Goal: Task Accomplishment & Management: Manage account settings

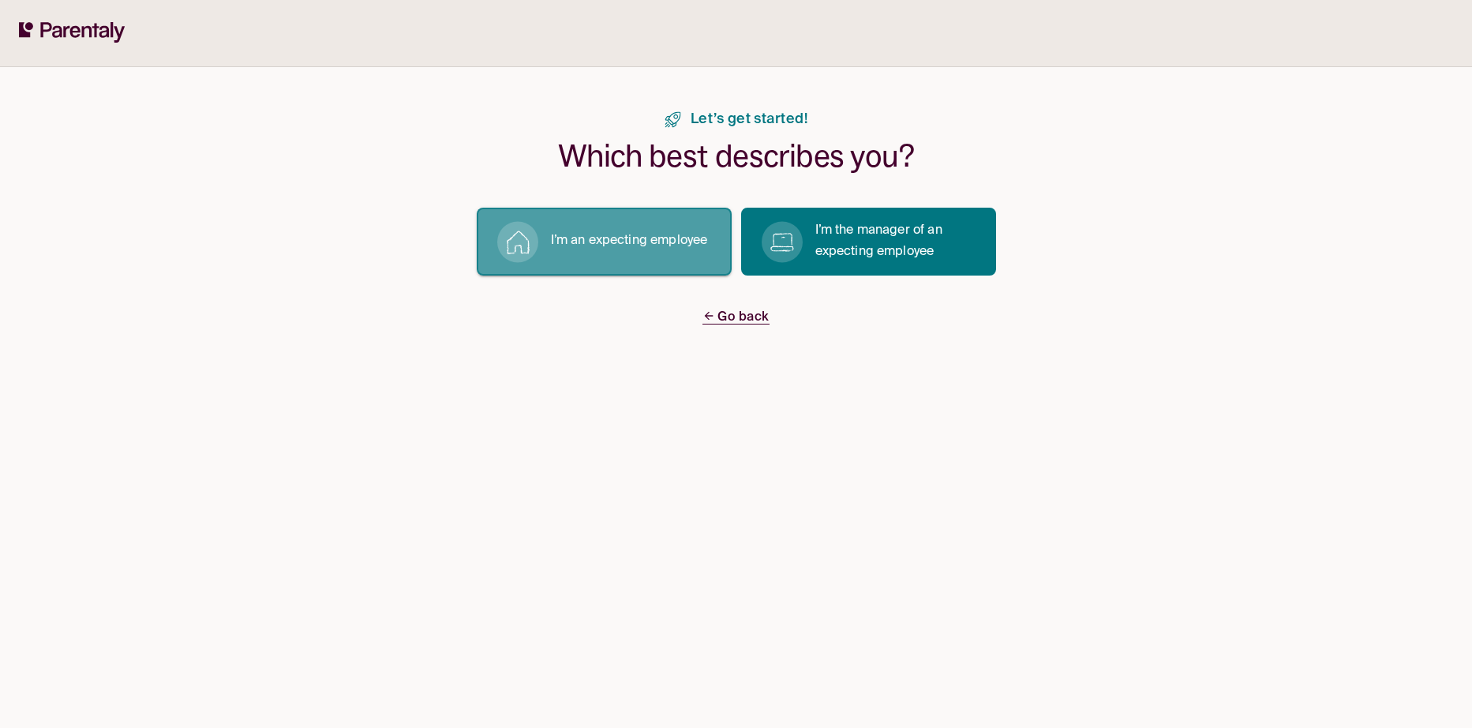
click at [601, 254] on button "I’m an expecting employee" at bounding box center [604, 242] width 255 height 68
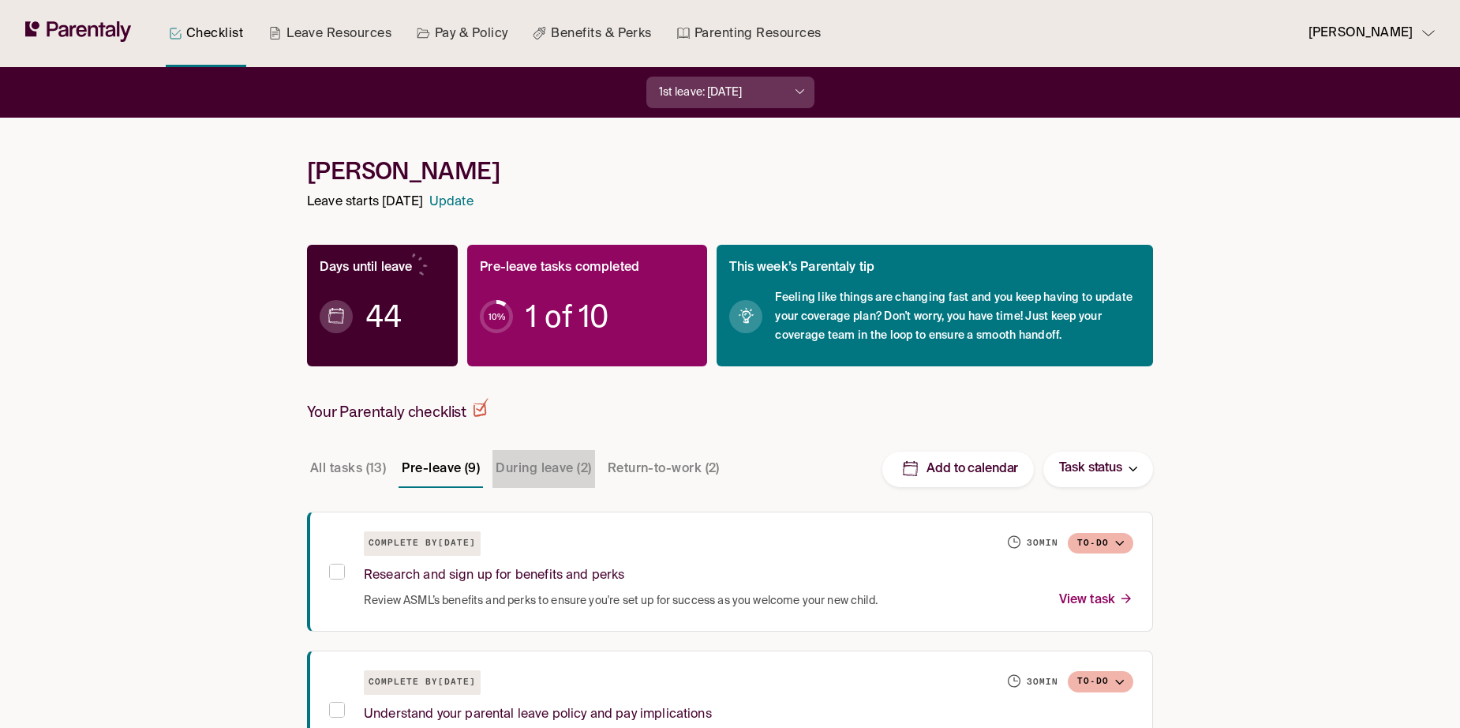
click at [526, 471] on button "During leave (2)" at bounding box center [543, 469] width 102 height 38
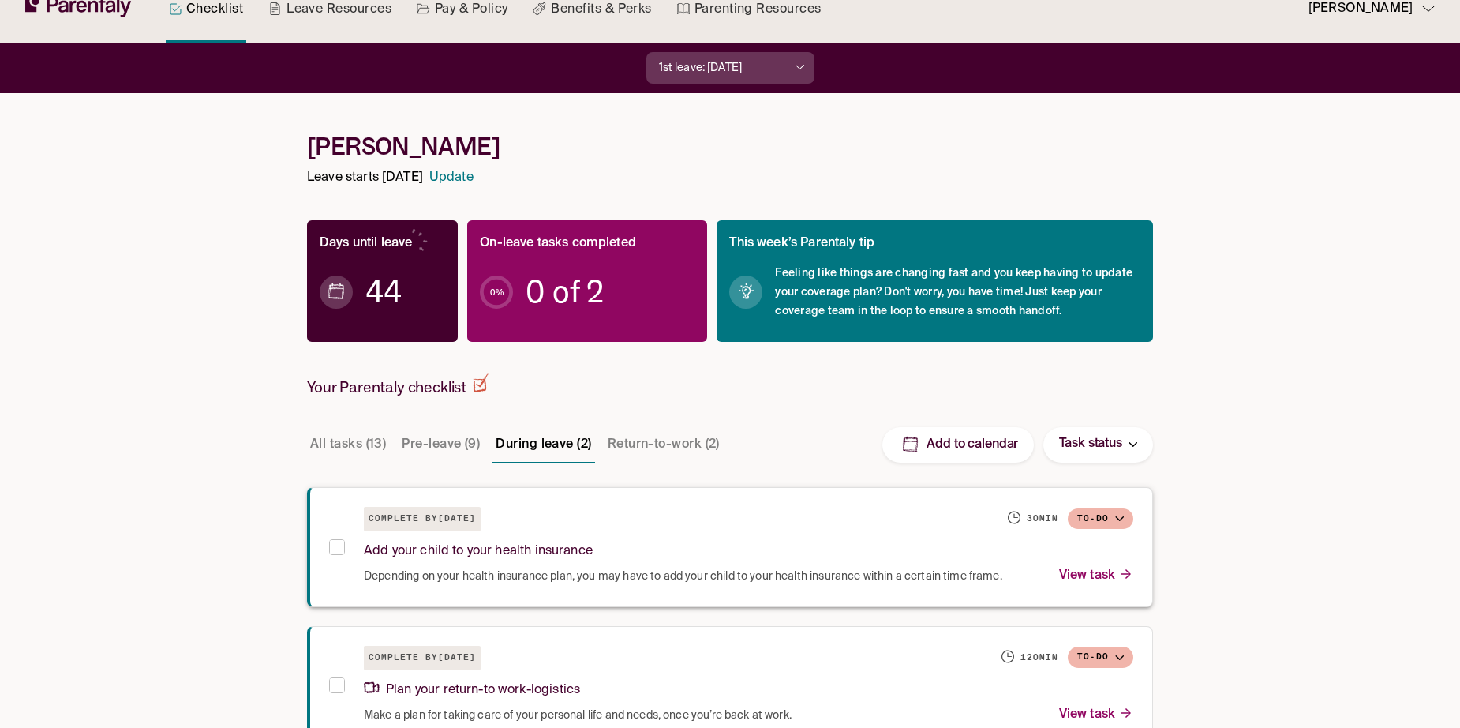
scroll to position [67, 0]
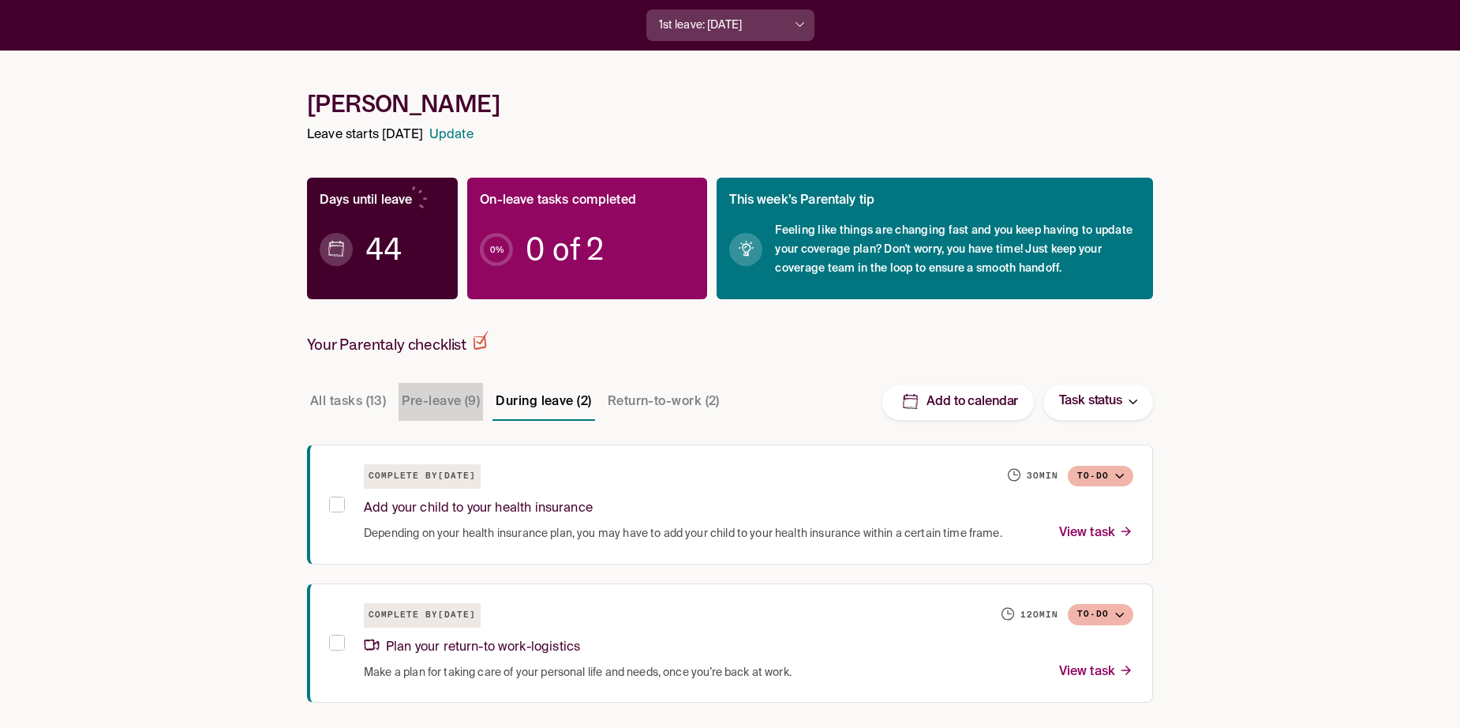
click at [463, 393] on button "Pre-leave (9)" at bounding box center [440, 402] width 84 height 38
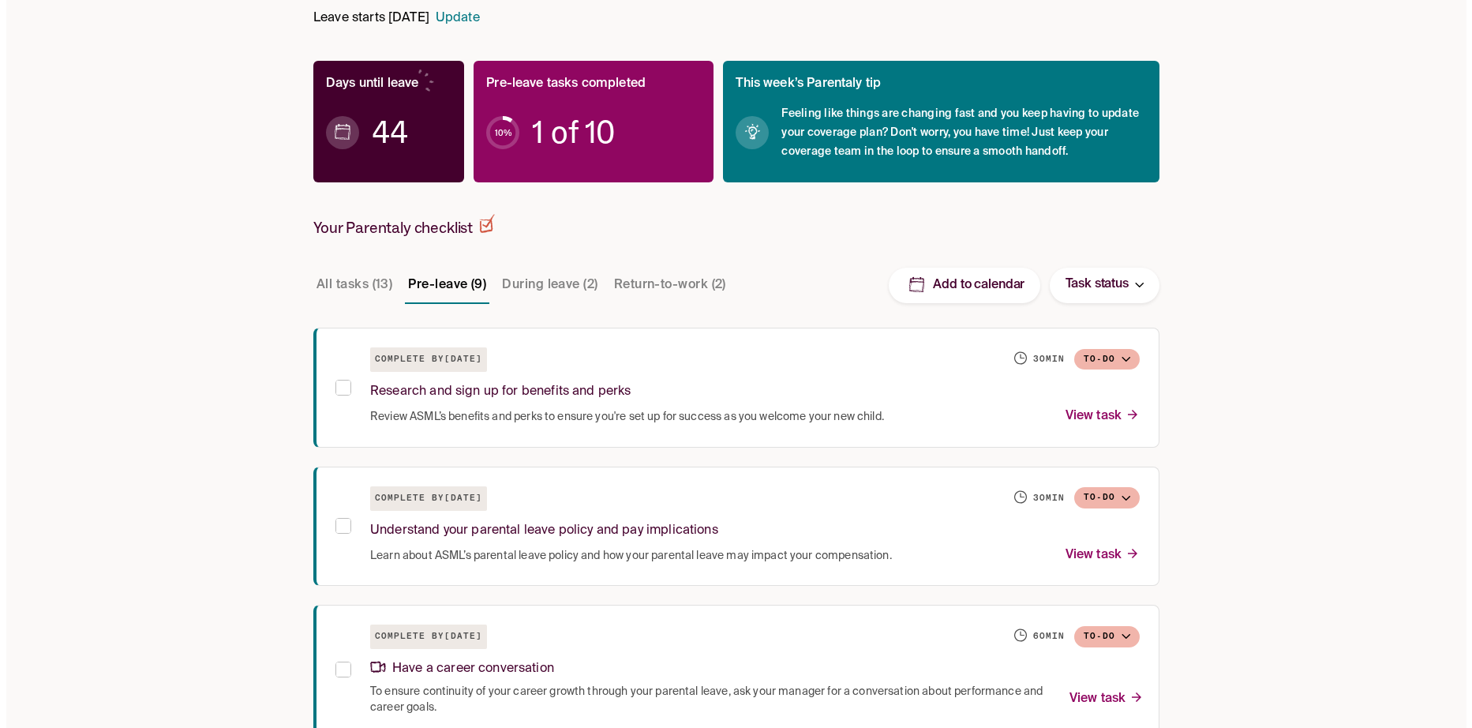
scroll to position [225, 0]
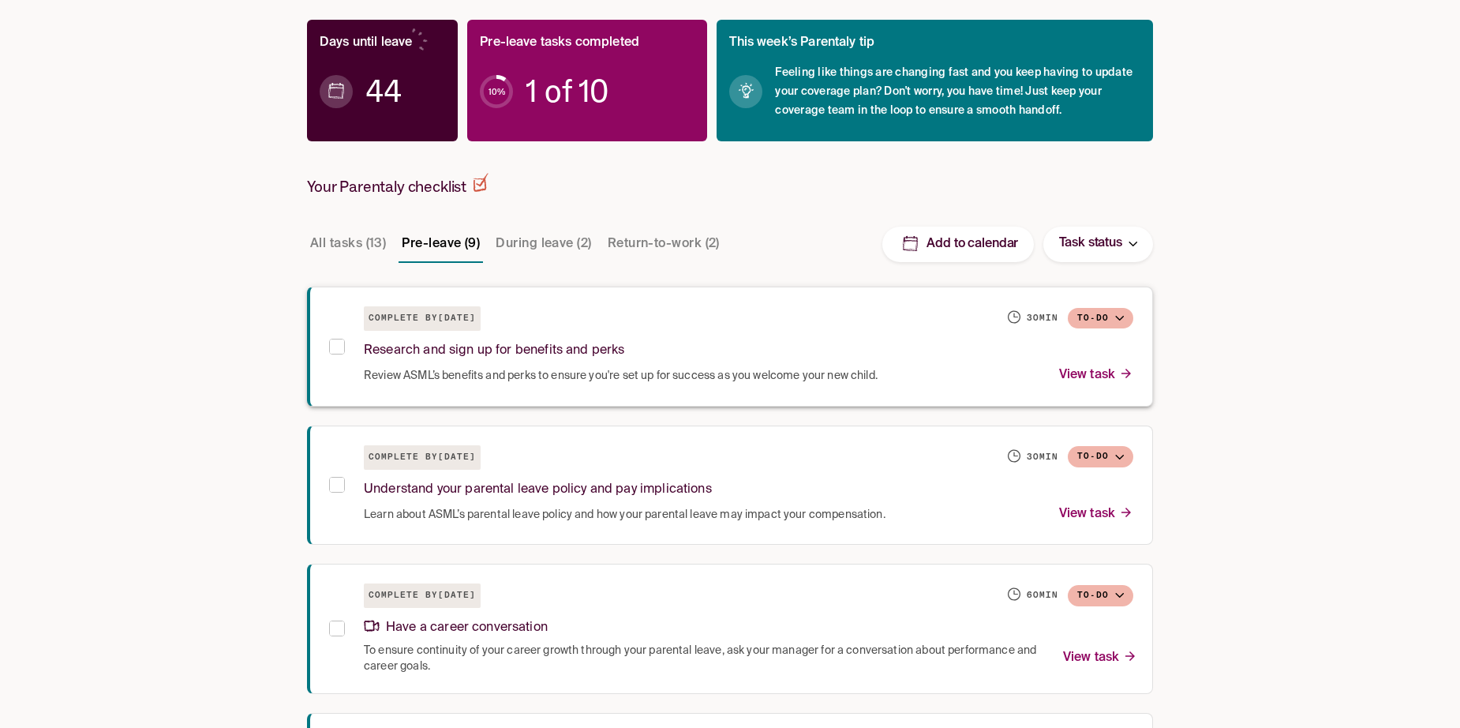
click at [1087, 376] on p "View task" at bounding box center [1096, 375] width 74 height 21
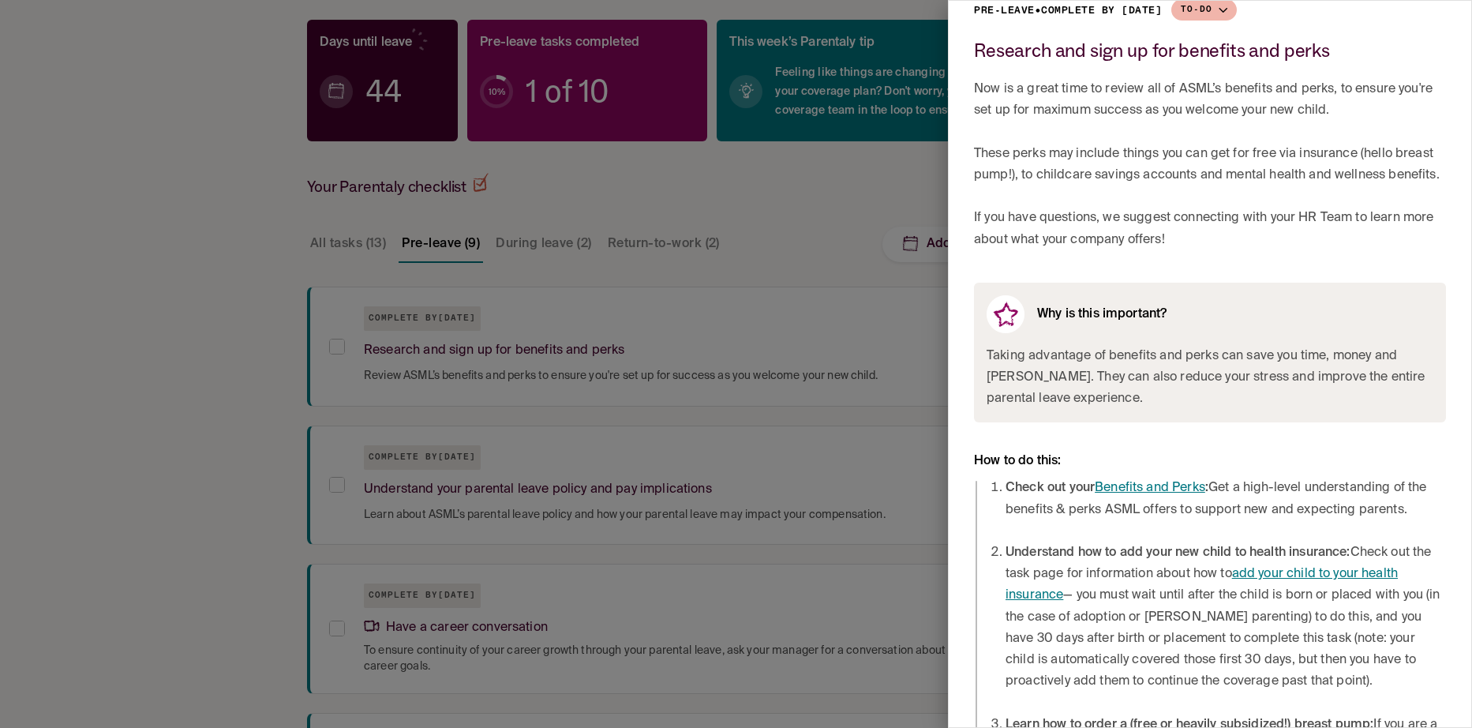
scroll to position [79, 0]
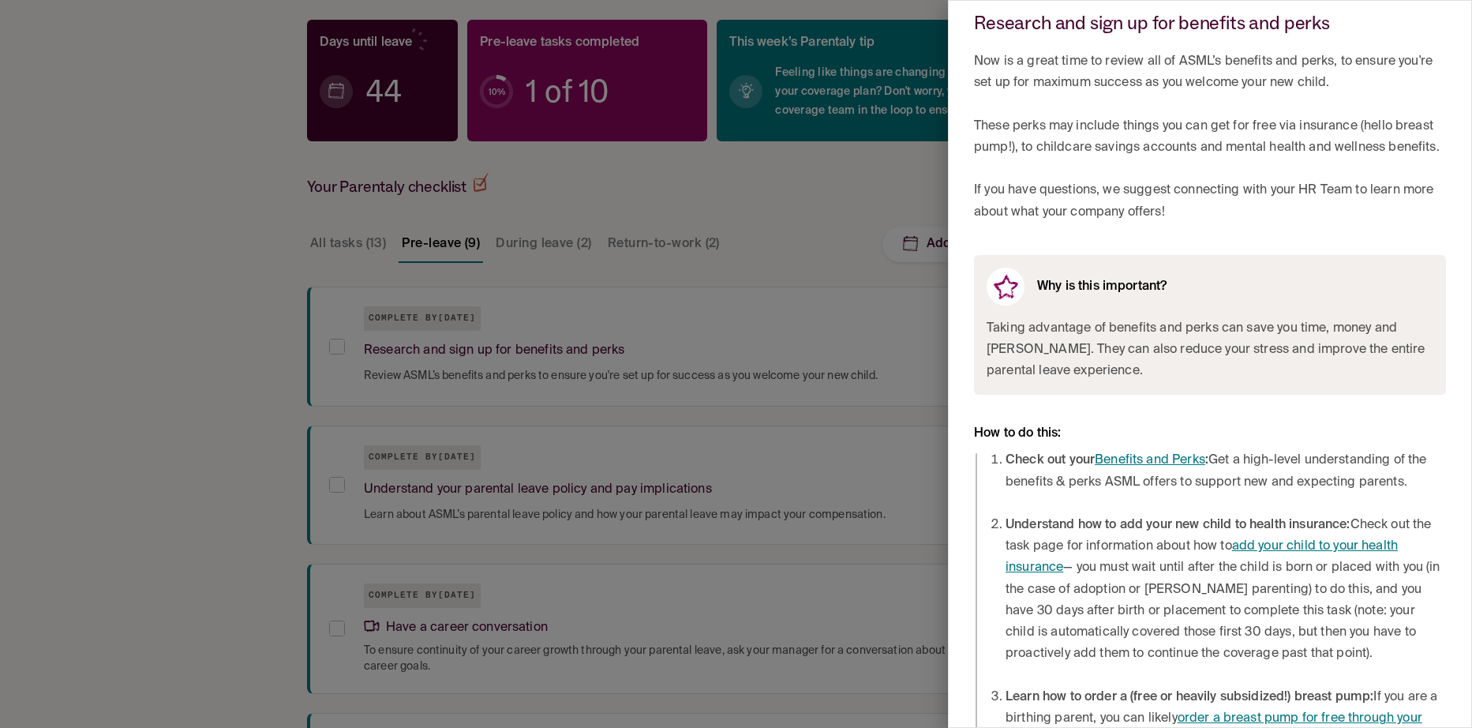
click at [1187, 466] on link "Benefits and Perks" at bounding box center [1149, 460] width 110 height 13
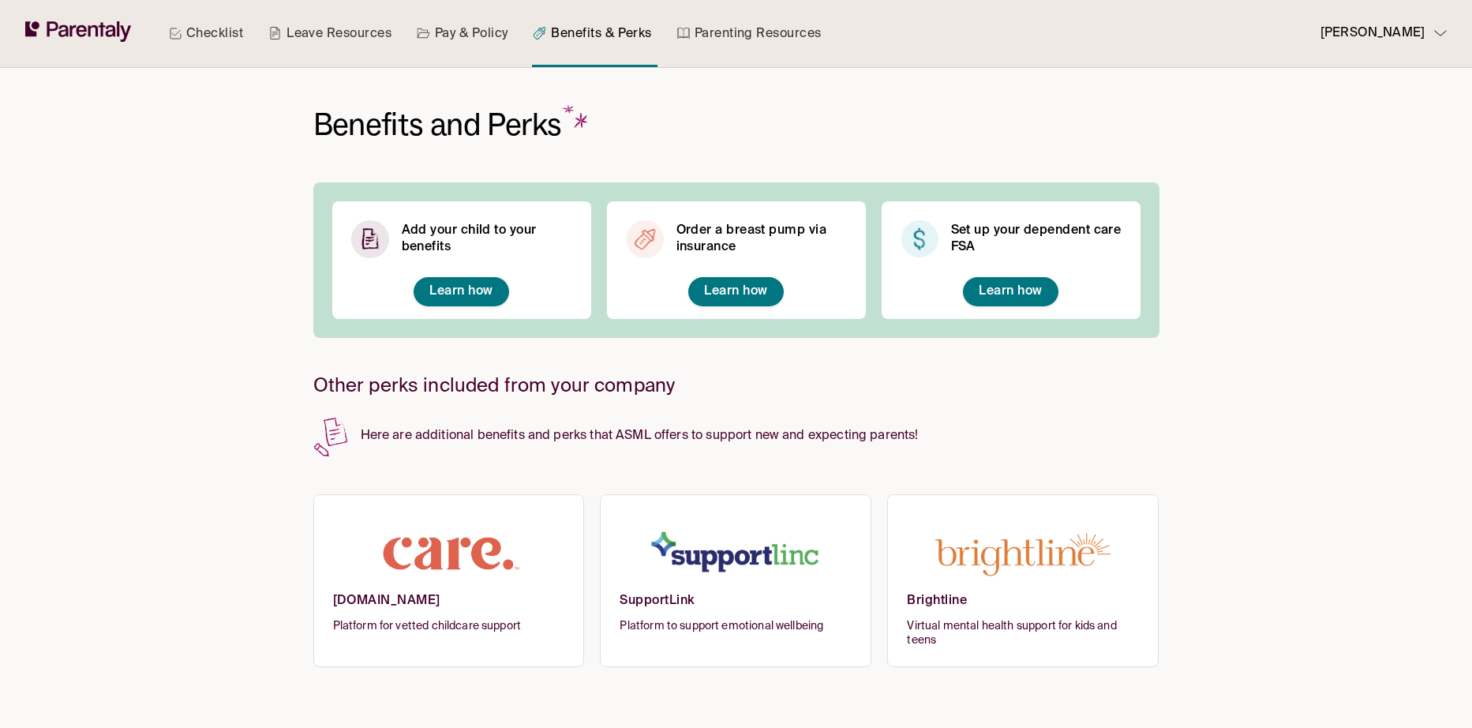
click at [381, 39] on link "Leave Resources" at bounding box center [329, 33] width 129 height 67
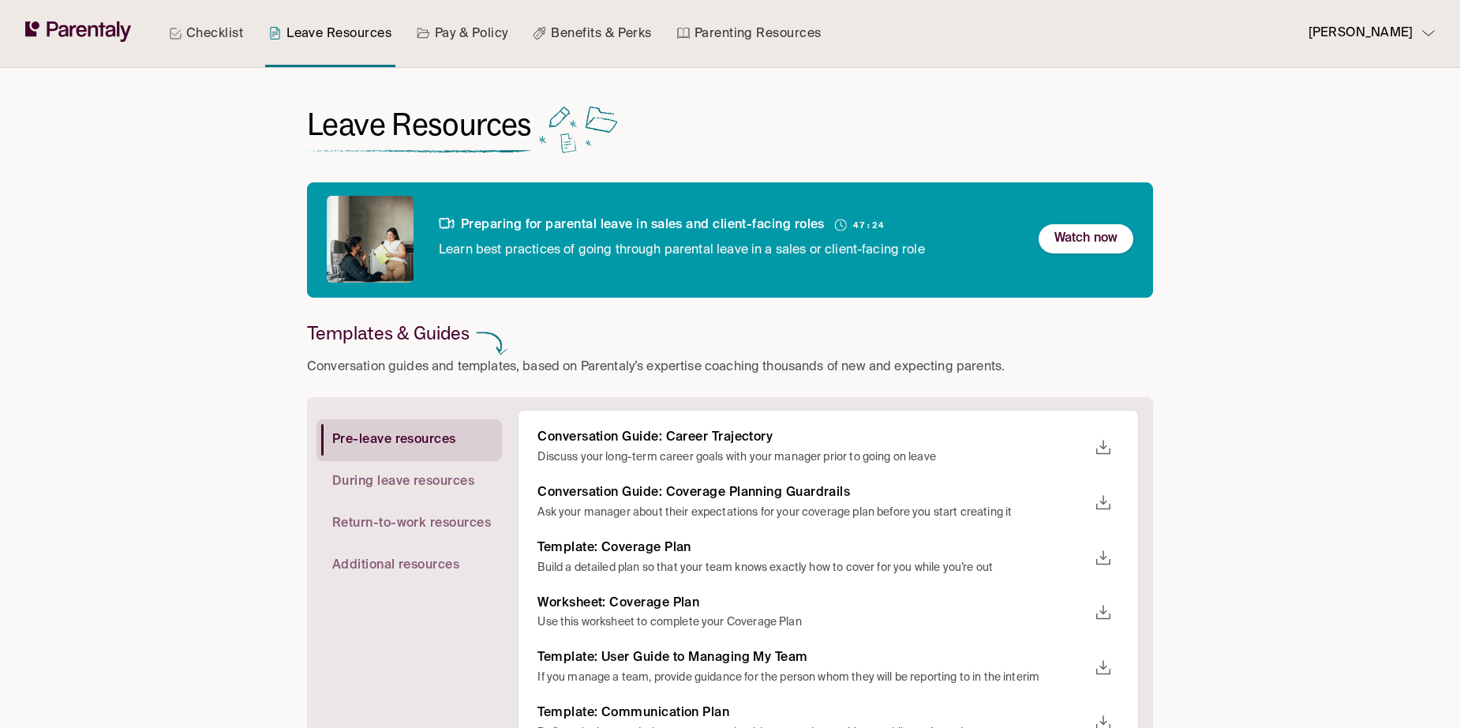
click at [206, 43] on link "Checklist" at bounding box center [206, 33] width 80 height 67
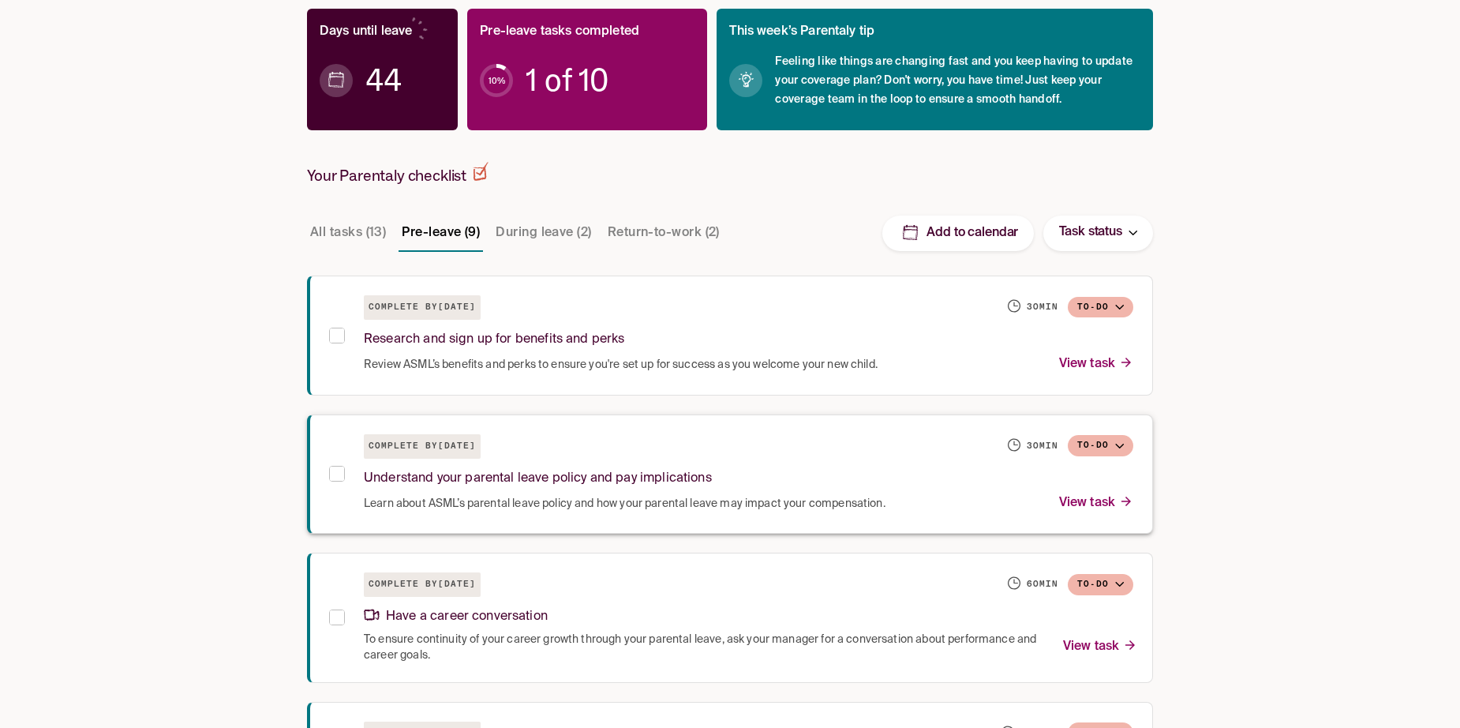
scroll to position [237, 0]
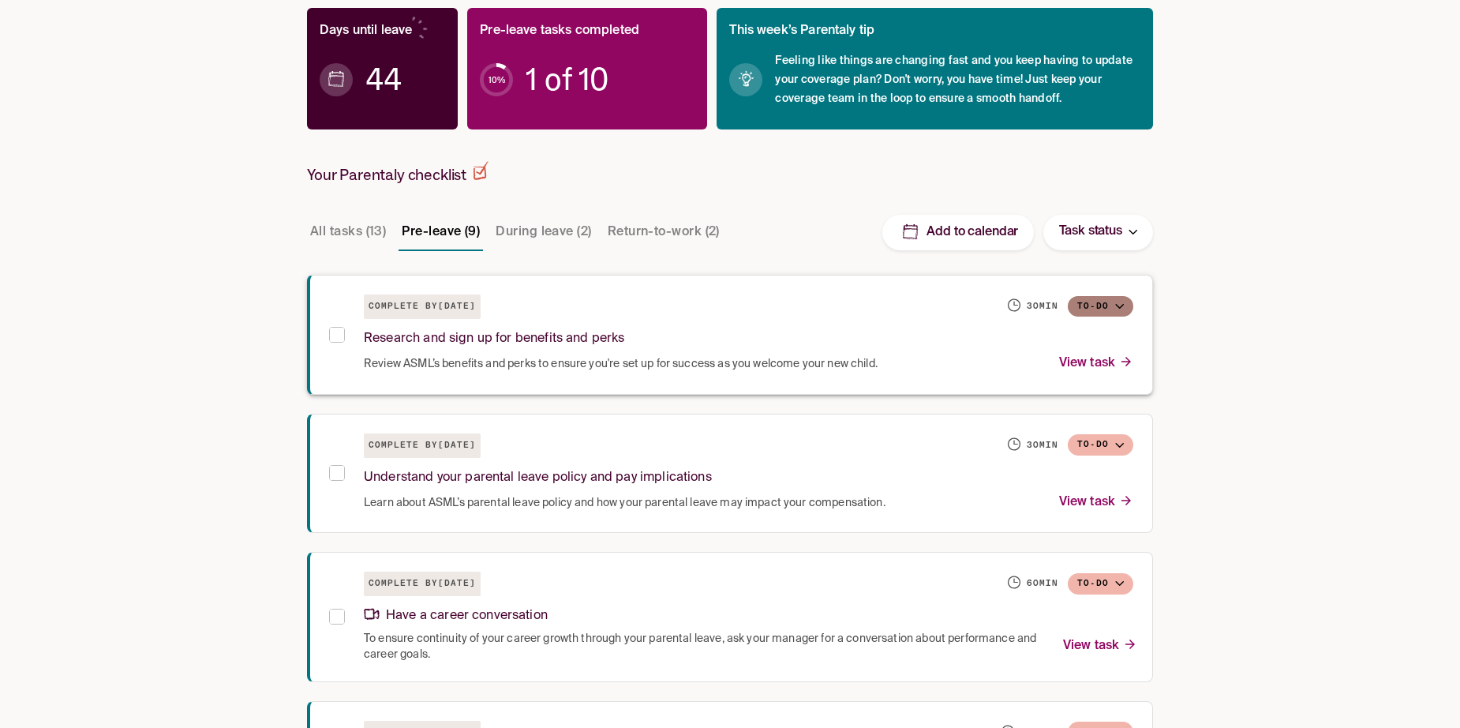
click at [1121, 303] on button "To-do" at bounding box center [1100, 306] width 65 height 21
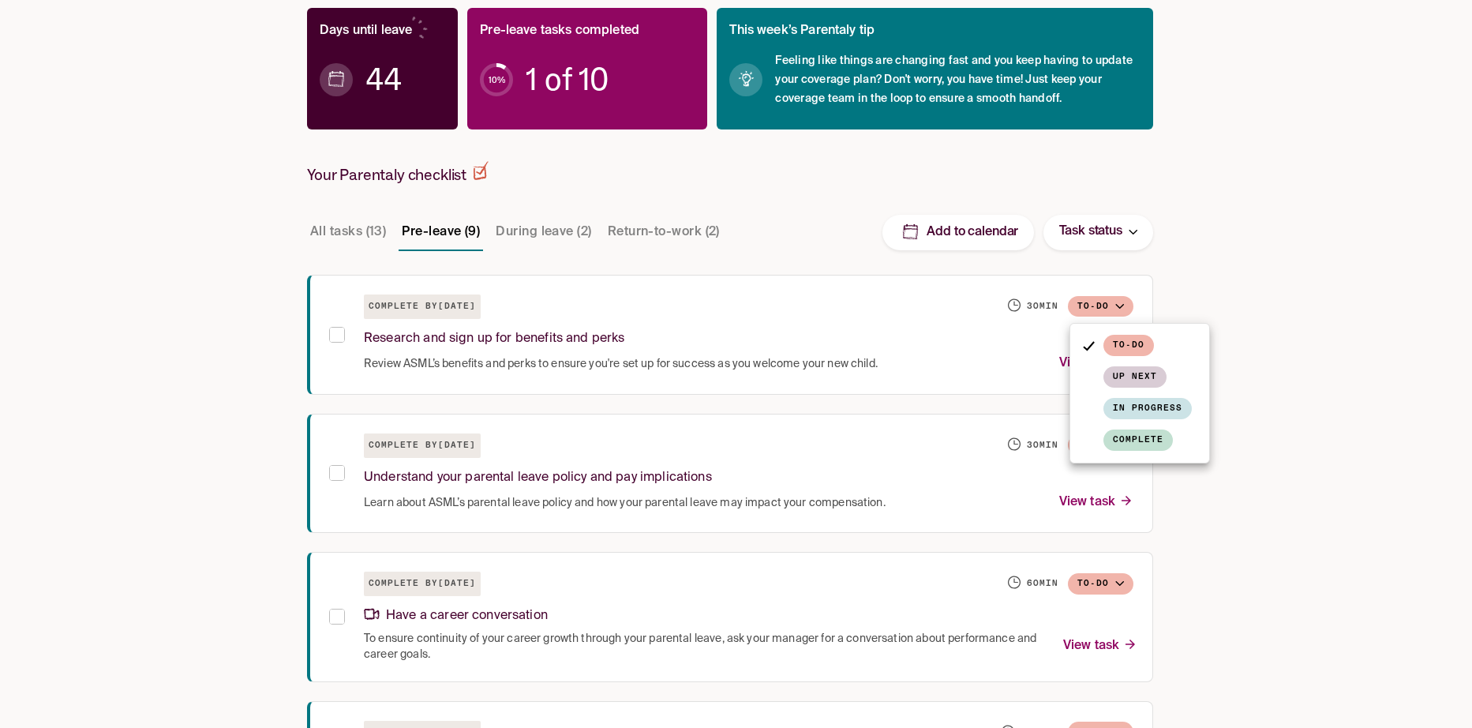
click at [1121, 303] on div at bounding box center [736, 364] width 1472 height 728
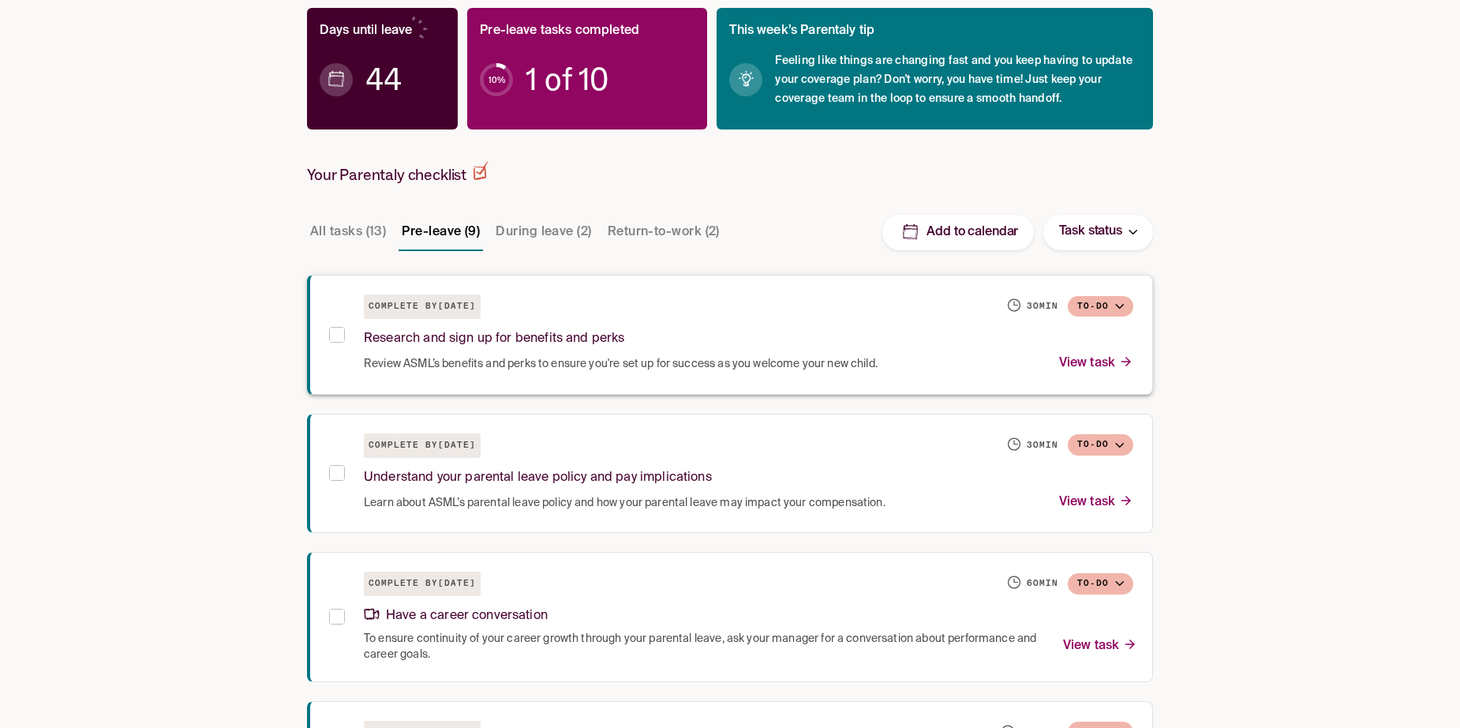
click at [1121, 303] on button "To-do" at bounding box center [1100, 306] width 65 height 21
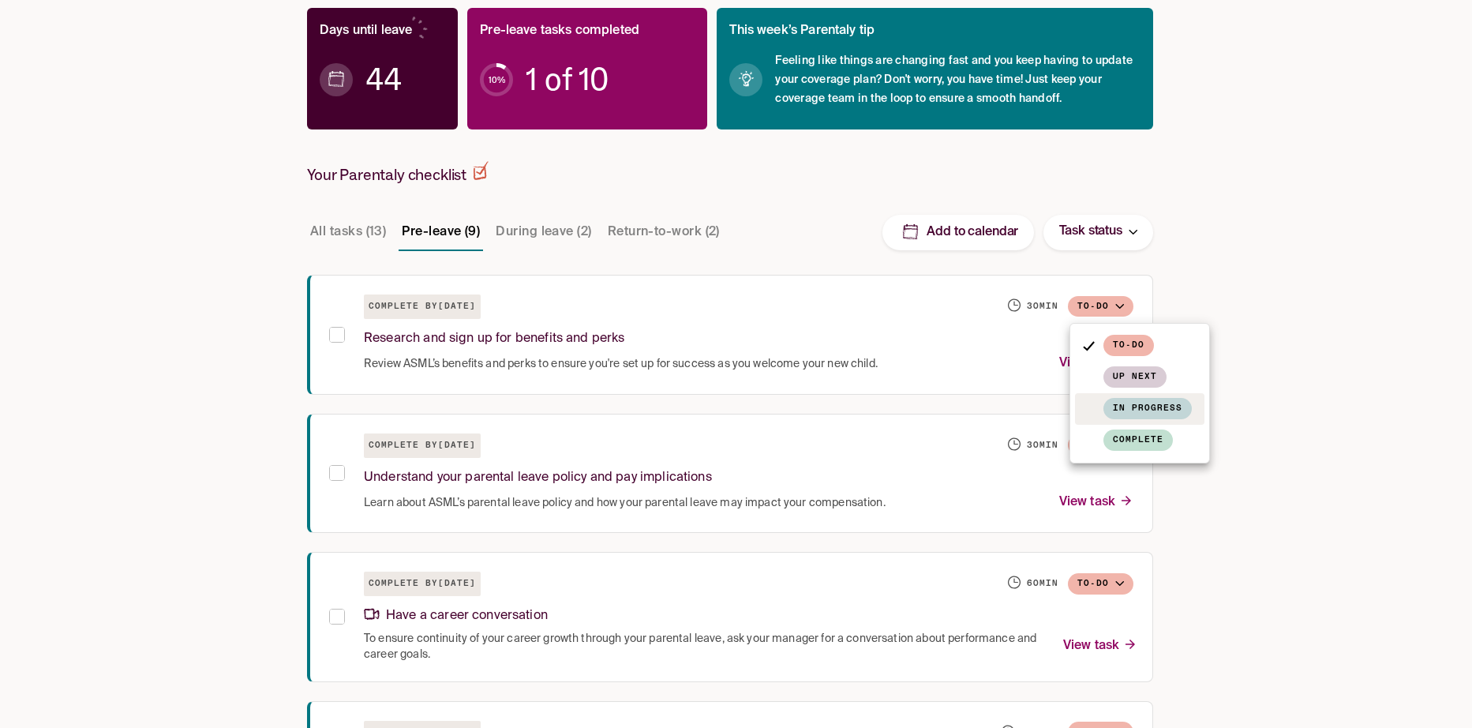
click at [1146, 401] on span "In progress" at bounding box center [1147, 408] width 88 height 21
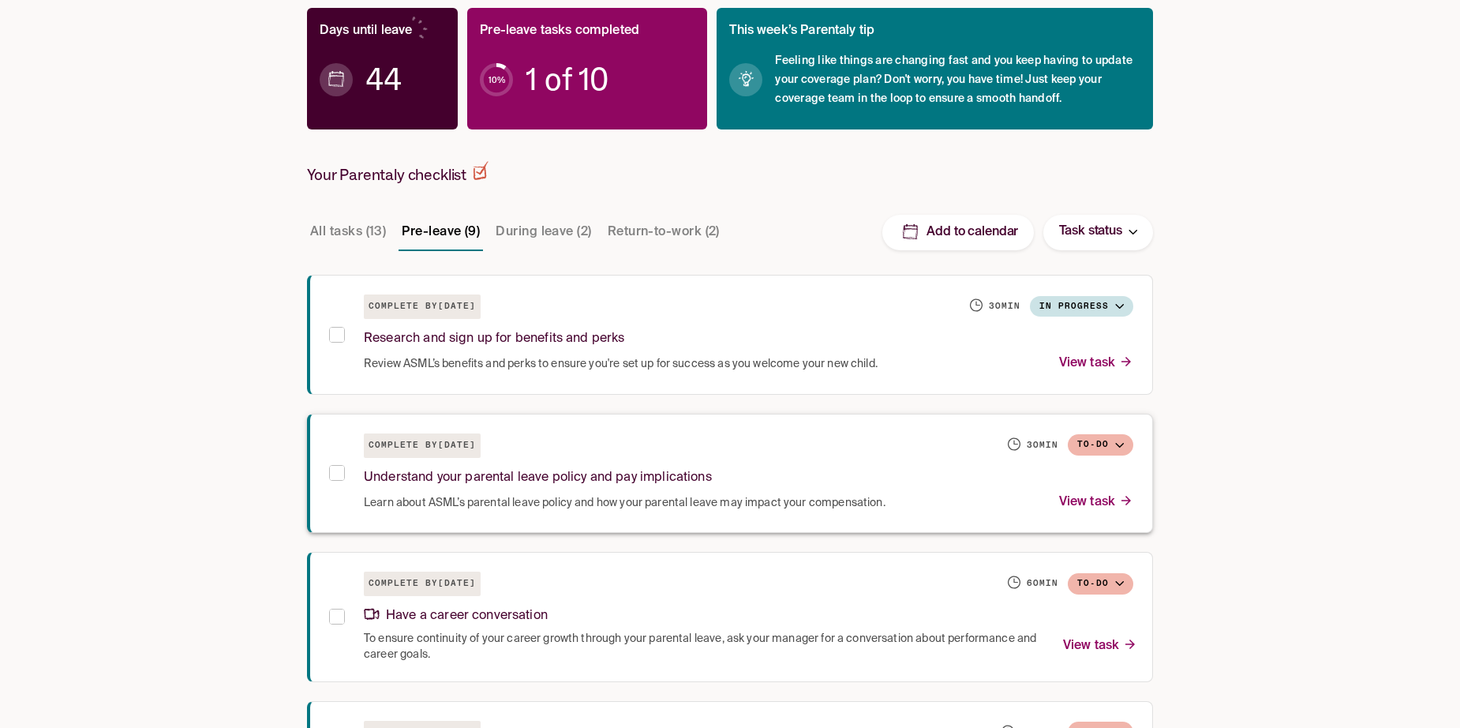
click at [1118, 443] on icon "button" at bounding box center [1119, 445] width 9 height 5
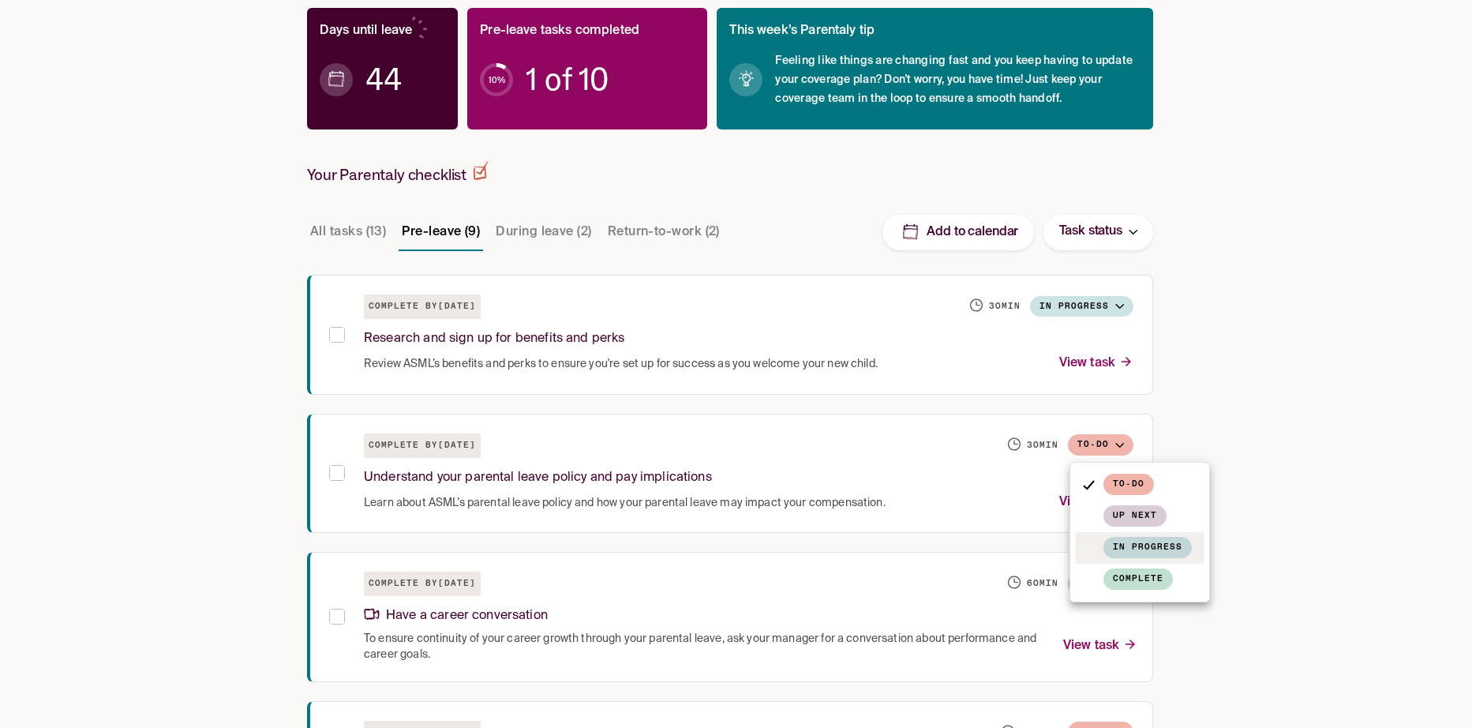
click at [1158, 545] on span "In progress" at bounding box center [1147, 547] width 88 height 21
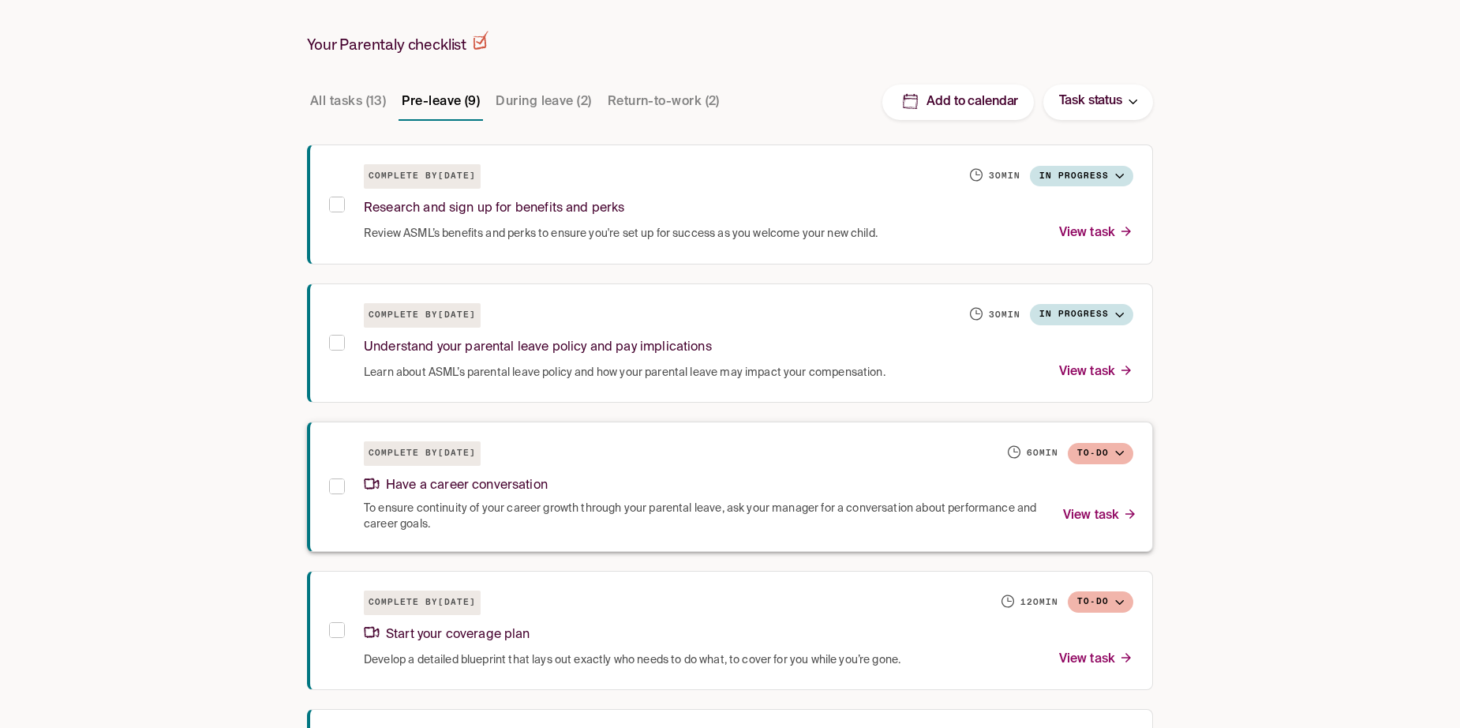
scroll to position [395, 0]
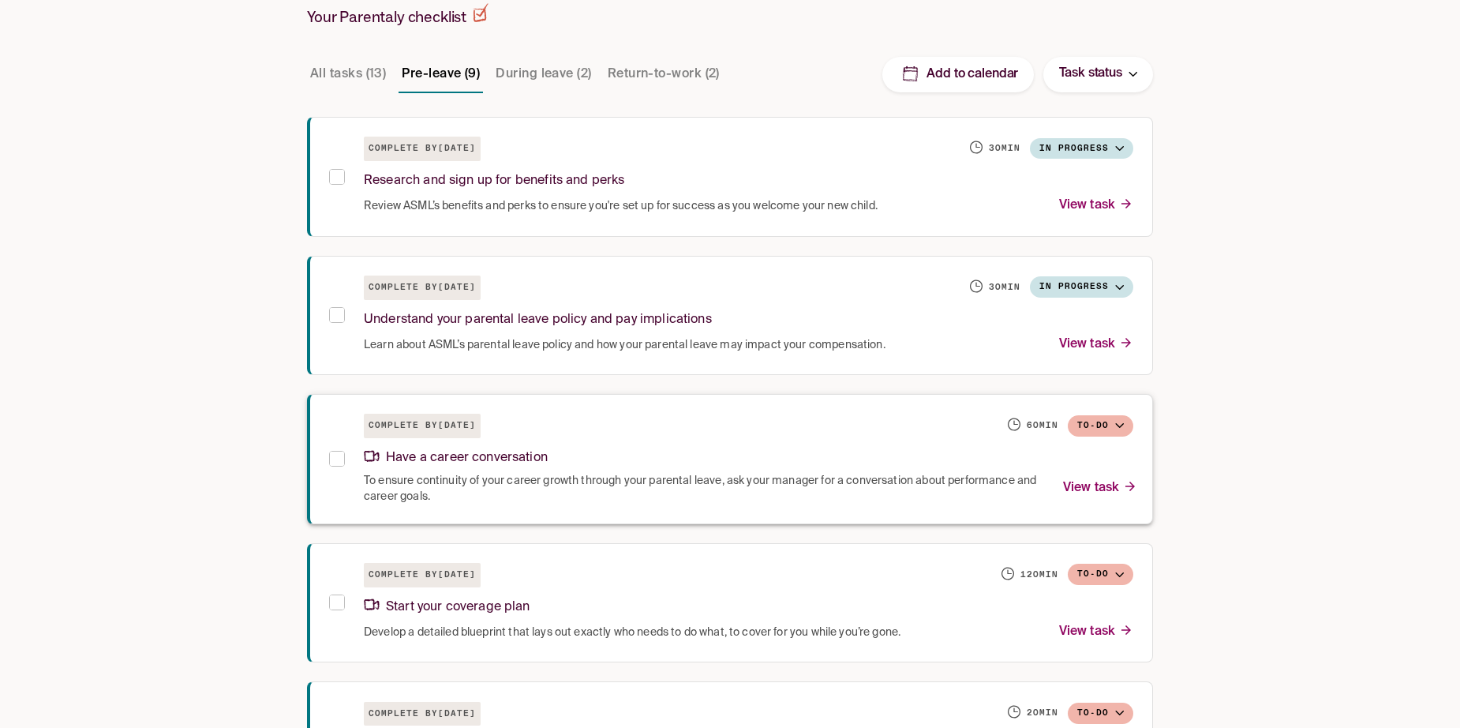
click at [1105, 425] on button "To-do" at bounding box center [1100, 425] width 65 height 21
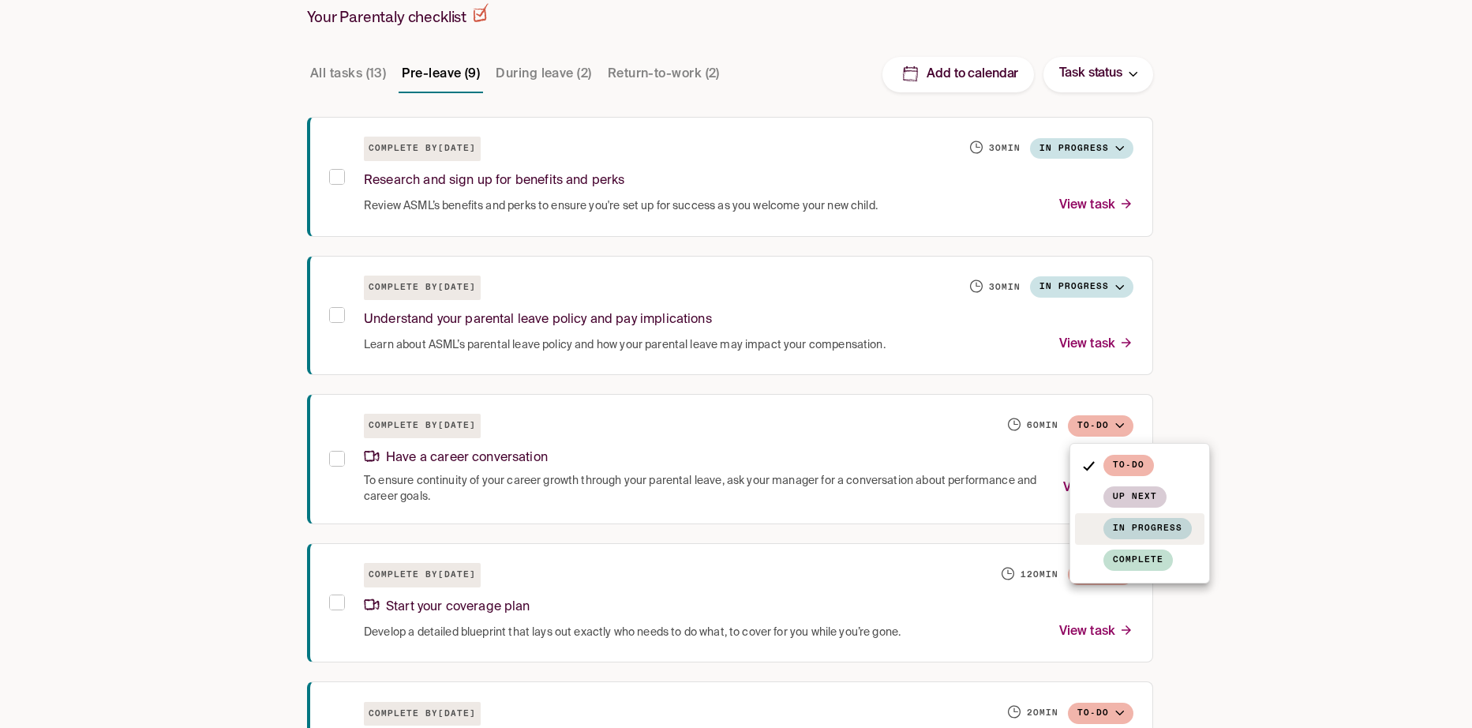
click at [1129, 520] on span "In progress" at bounding box center [1147, 528] width 88 height 21
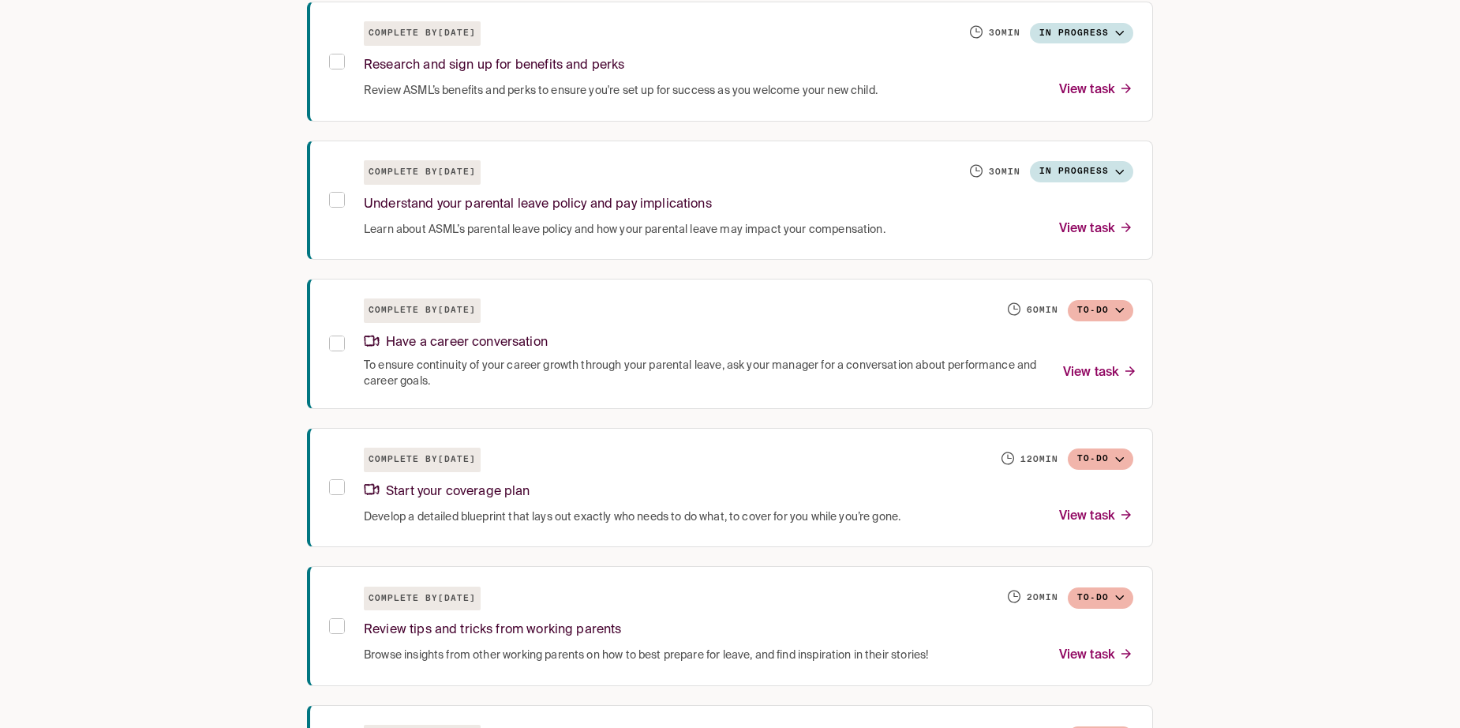
scroll to position [552, 0]
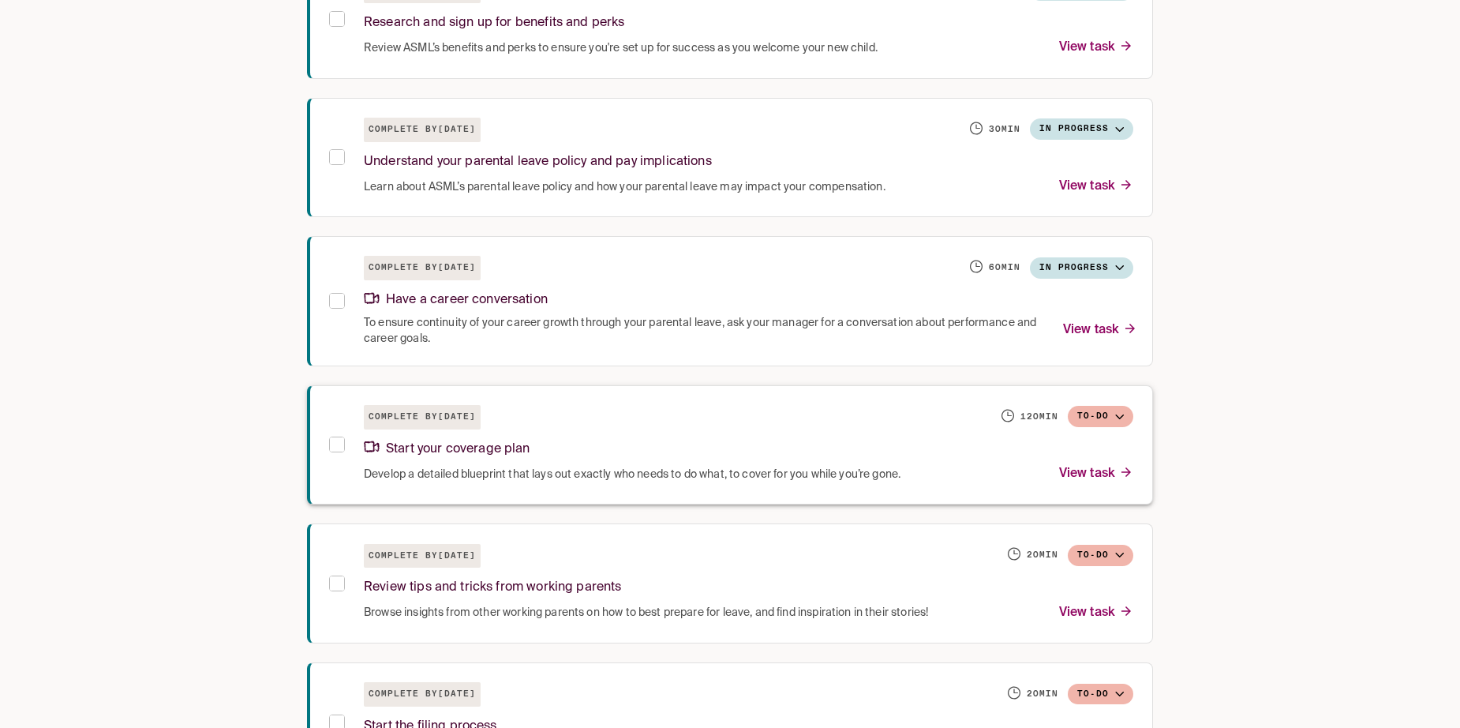
click at [1106, 417] on button "To-do" at bounding box center [1100, 416] width 65 height 21
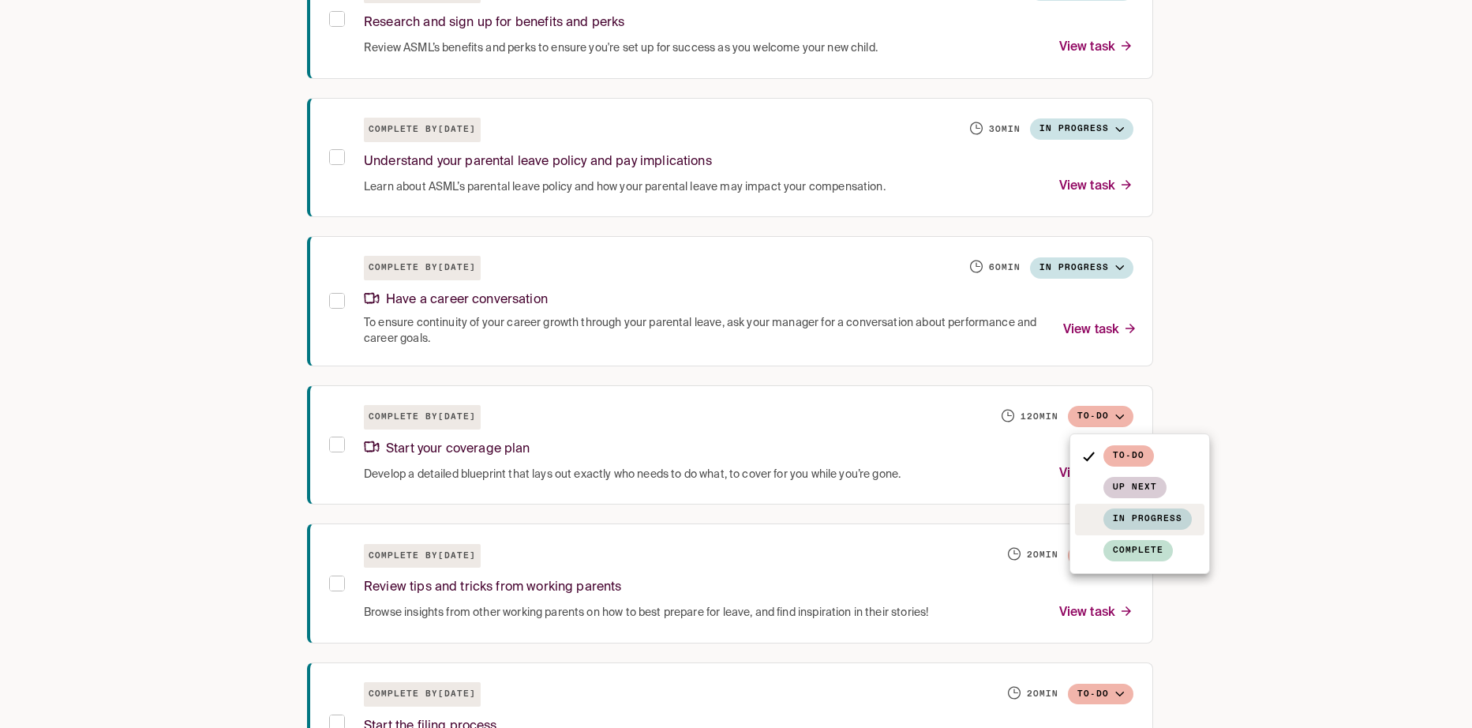
click at [1139, 512] on span "In progress" at bounding box center [1147, 518] width 88 height 21
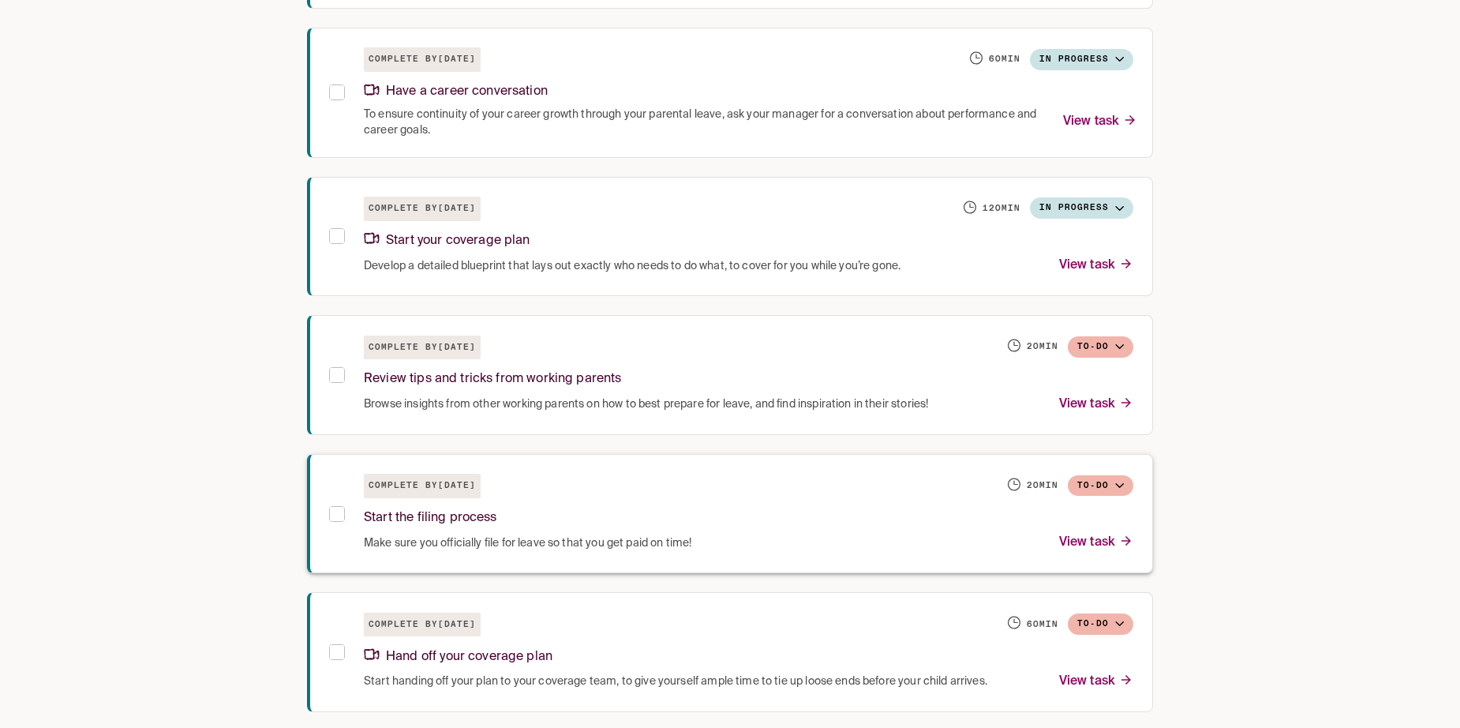
scroll to position [789, 0]
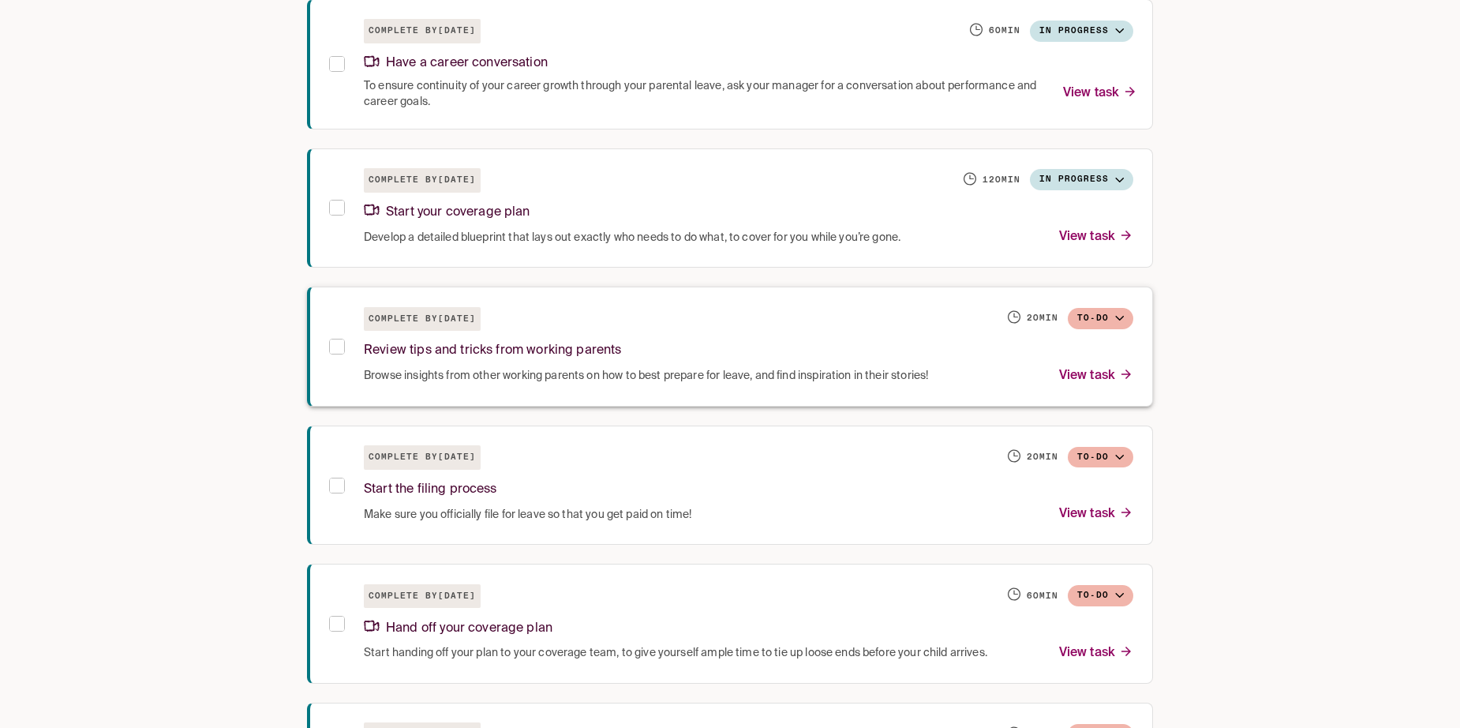
click at [1109, 316] on button "To-do" at bounding box center [1100, 318] width 65 height 21
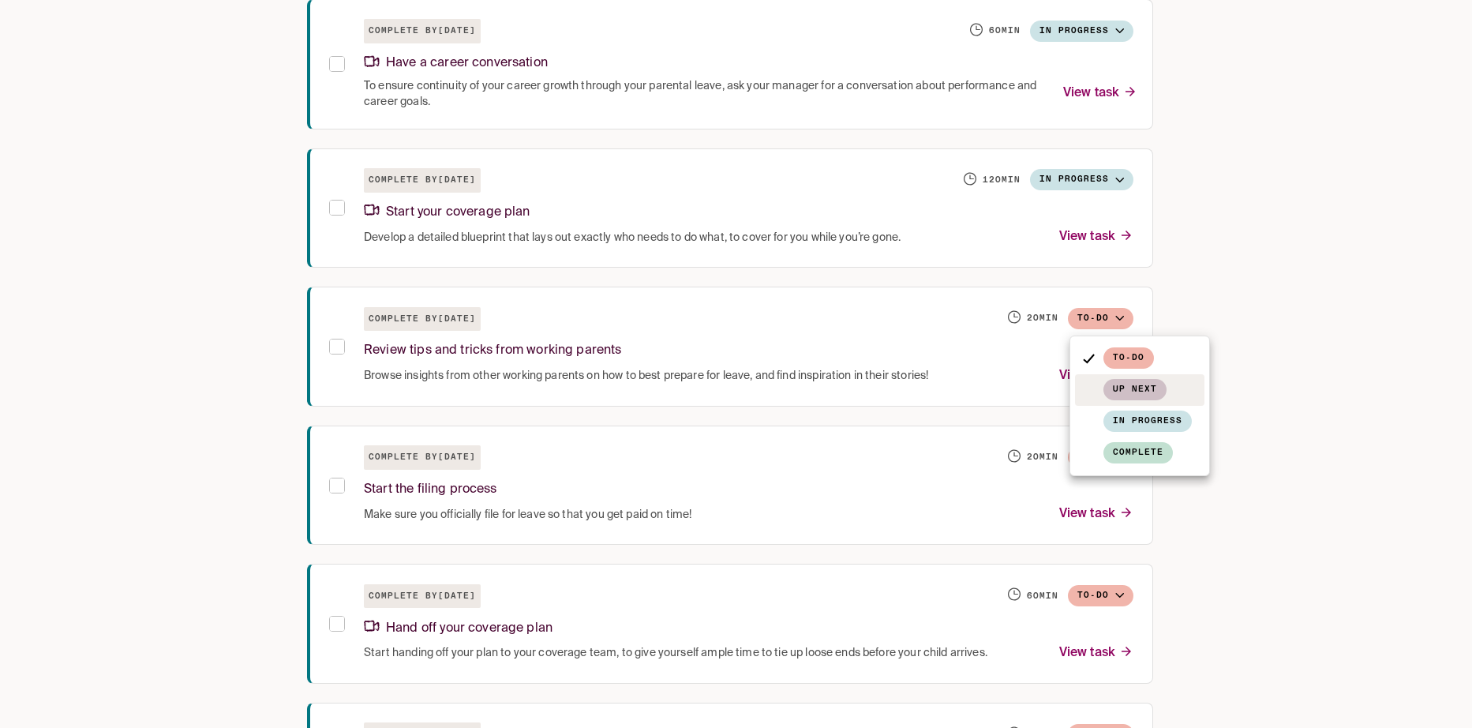
click at [1145, 395] on span "Up next" at bounding box center [1134, 389] width 63 height 21
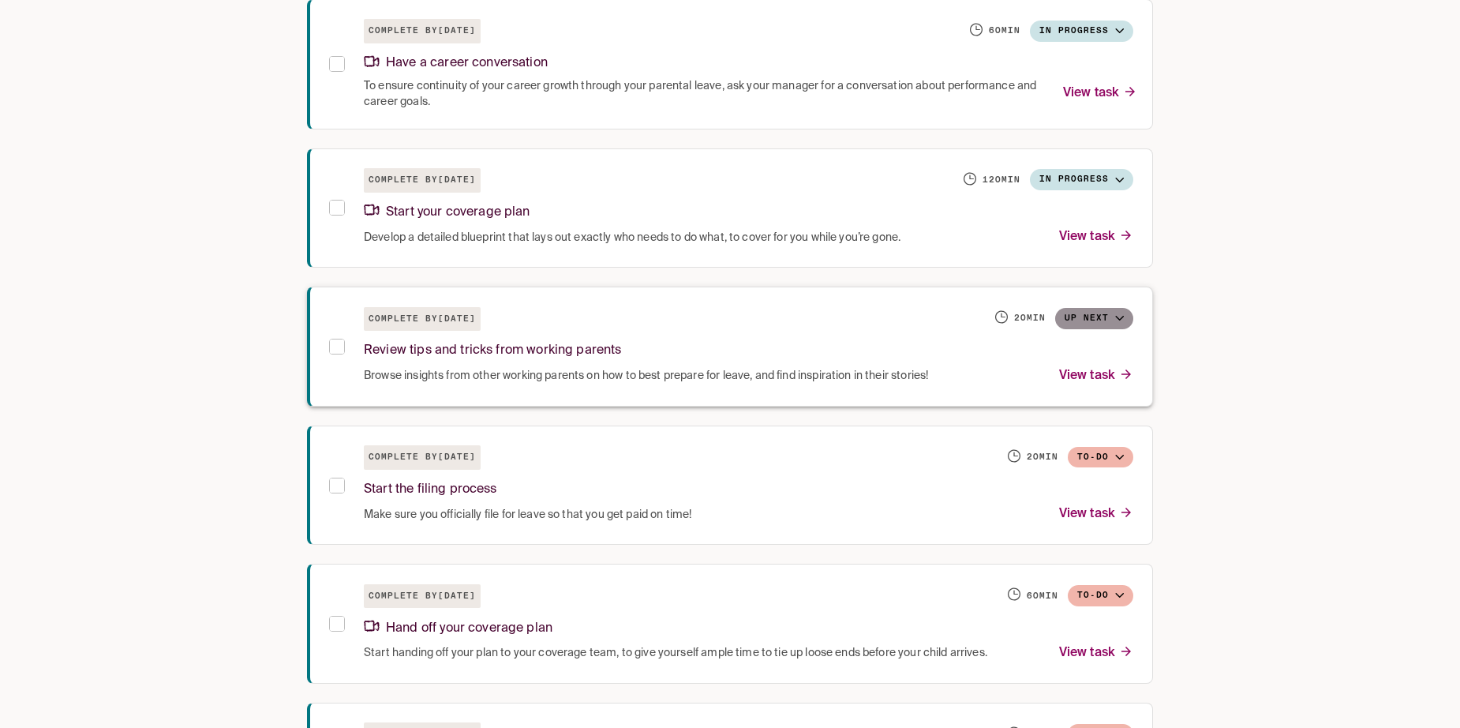
click at [1101, 315] on button "Up next" at bounding box center [1094, 318] width 78 height 21
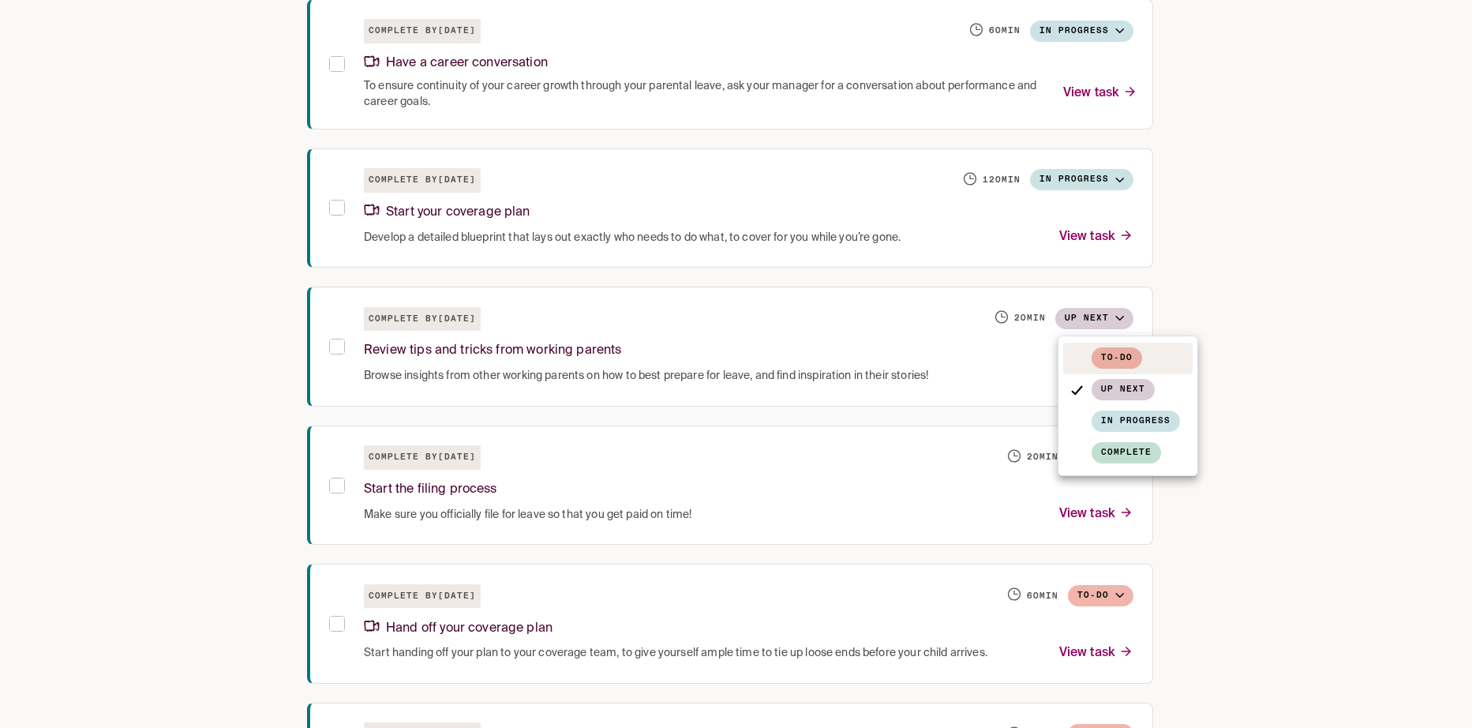
click at [1107, 353] on span "To-do" at bounding box center [1116, 357] width 50 height 21
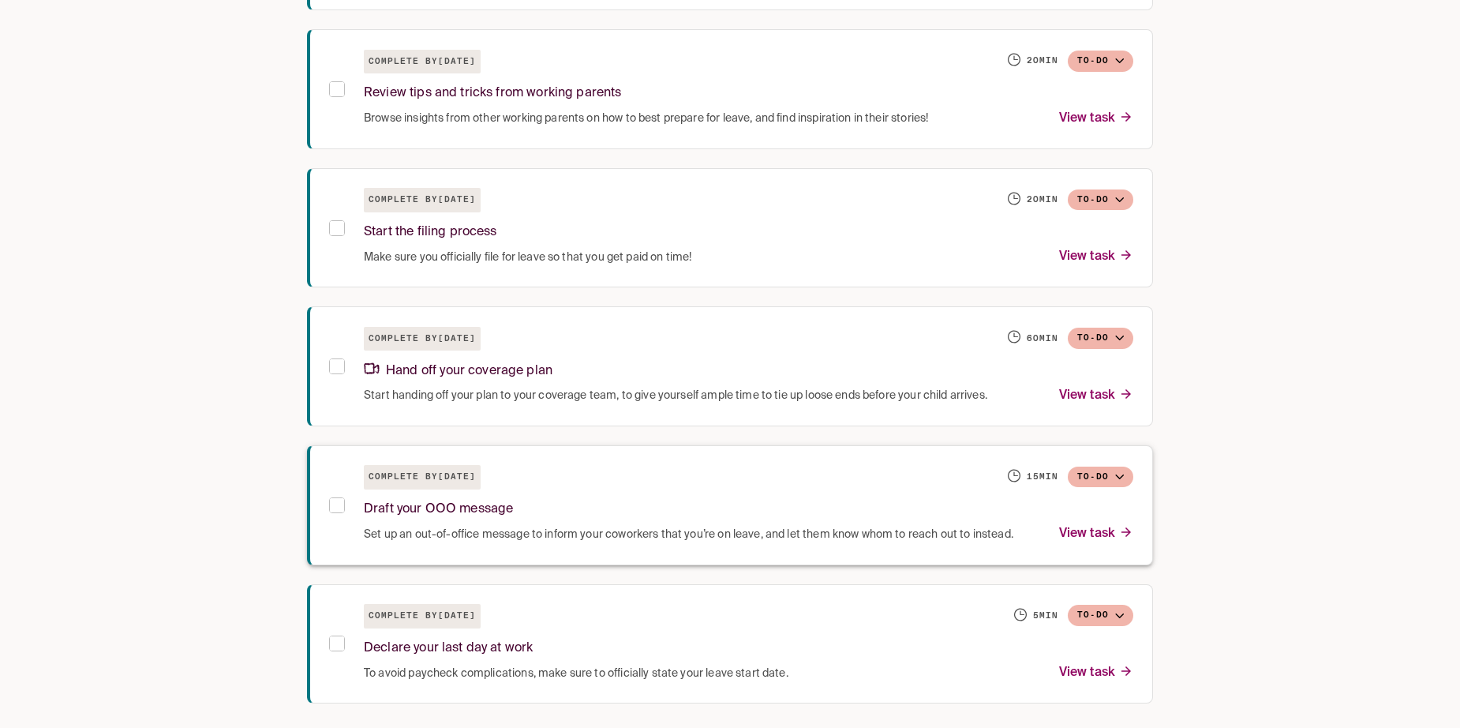
scroll to position [1047, 0]
click at [1103, 71] on button "To-do" at bounding box center [1100, 60] width 65 height 21
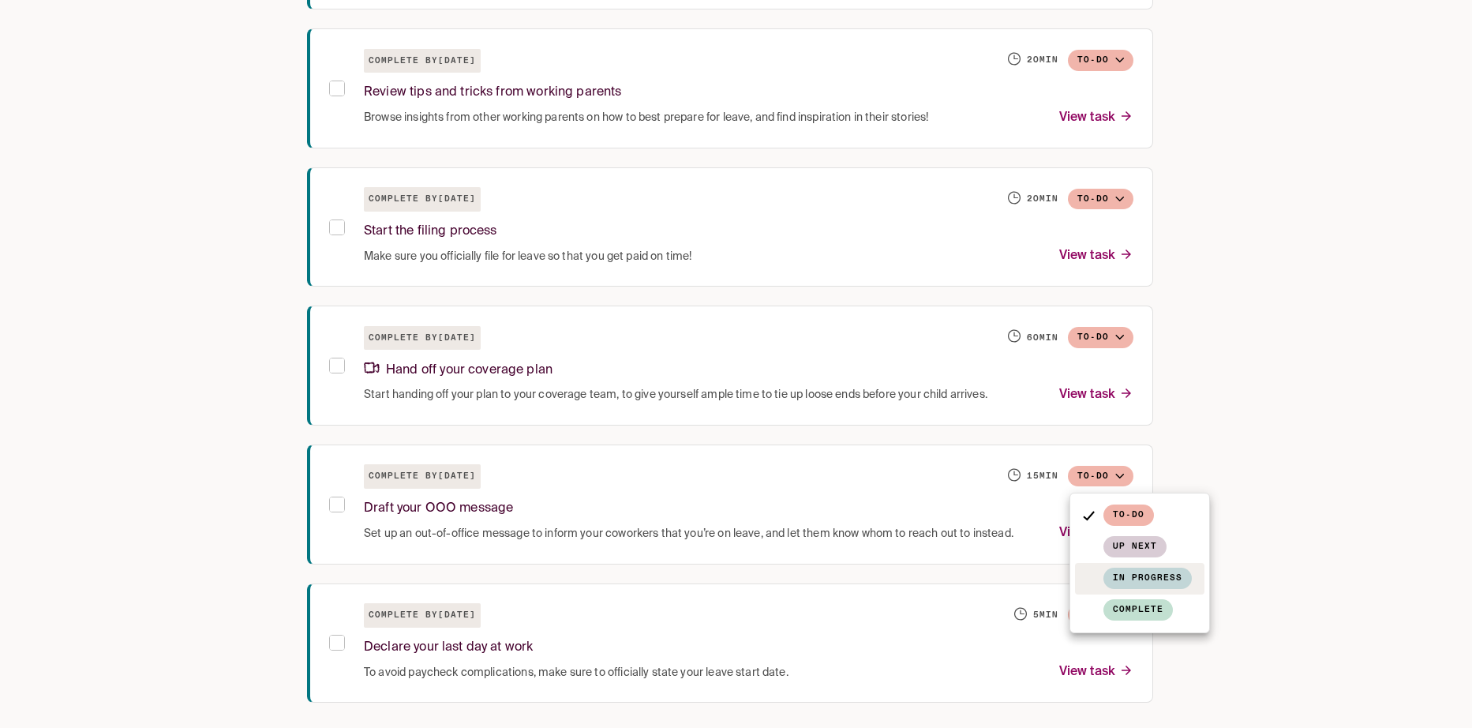
click at [1165, 568] on span "In progress" at bounding box center [1147, 577] width 88 height 21
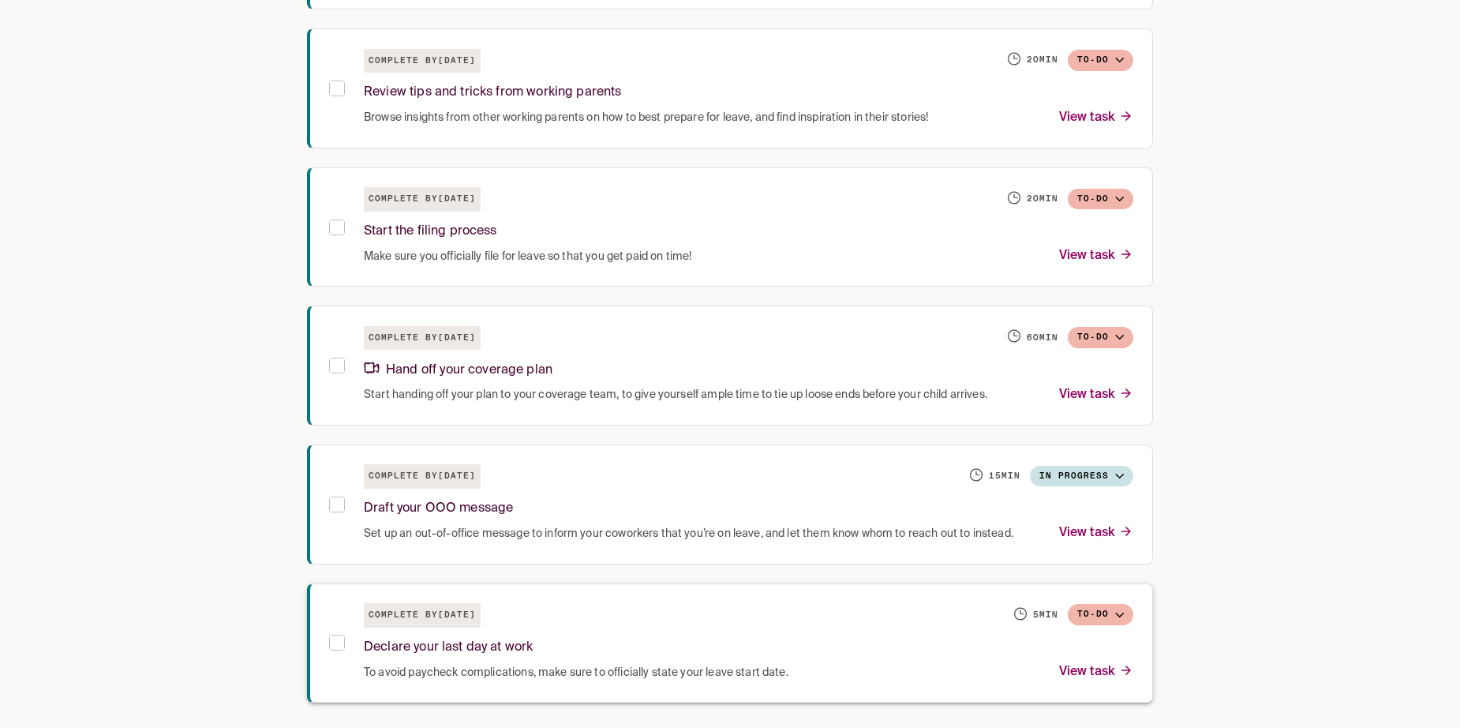
click at [1117, 71] on button "To-do" at bounding box center [1100, 60] width 65 height 21
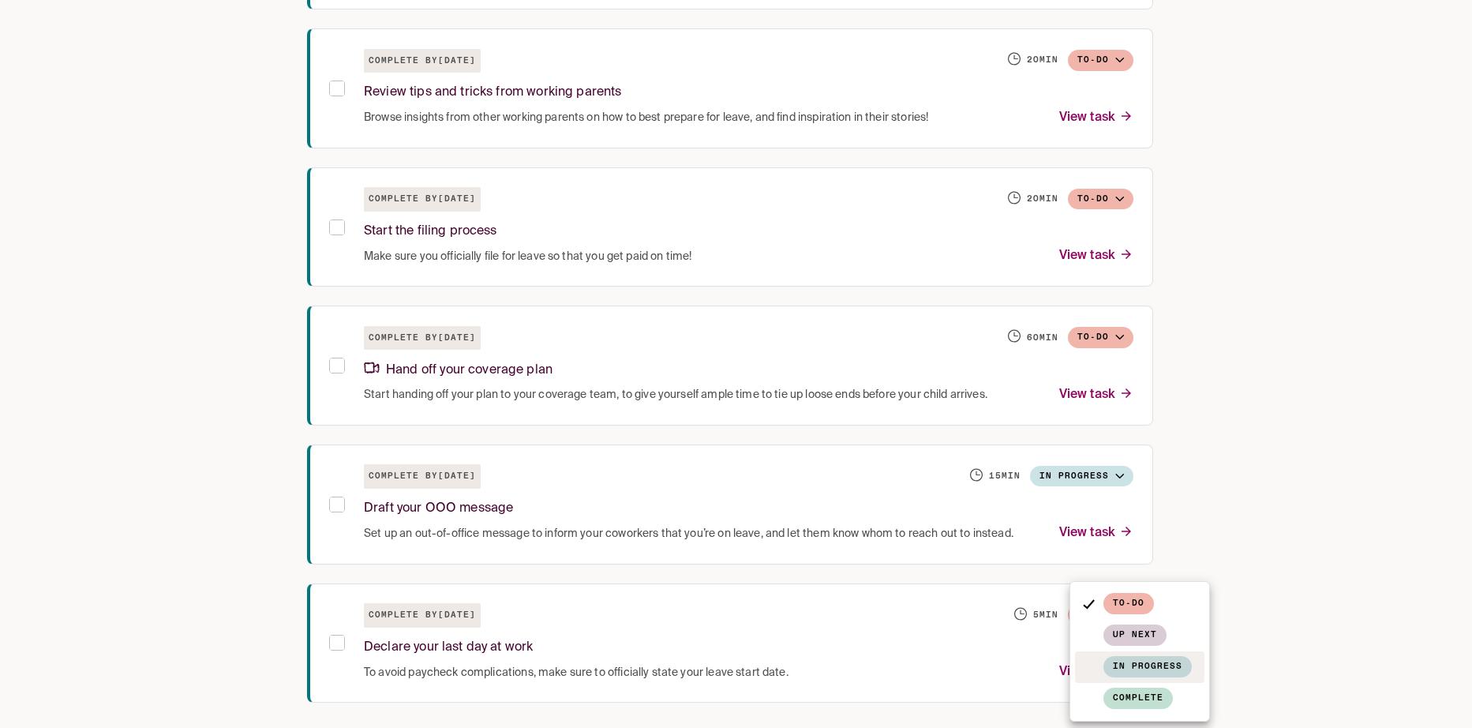
click at [1139, 656] on span "In progress" at bounding box center [1147, 666] width 88 height 21
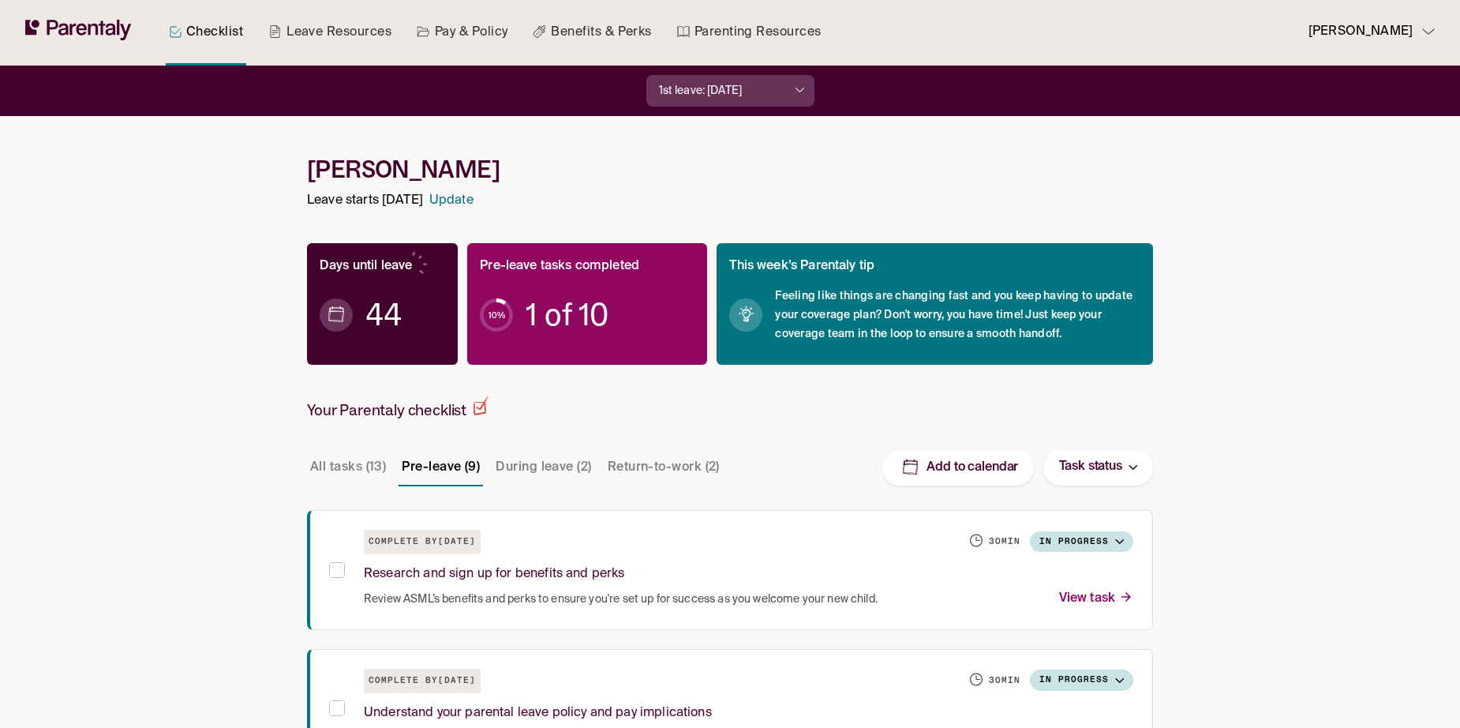
scroll to position [0, 0]
